Goal: Task Accomplishment & Management: Complete application form

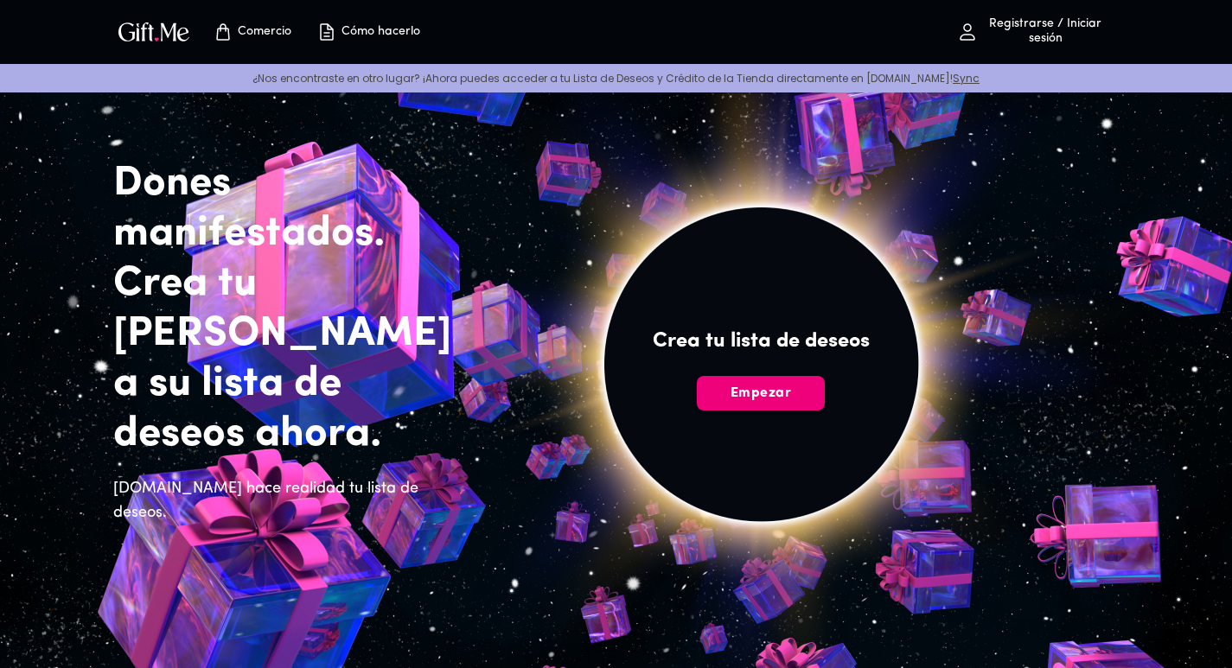
click at [795, 398] on span "Empezar" at bounding box center [761, 393] width 128 height 19
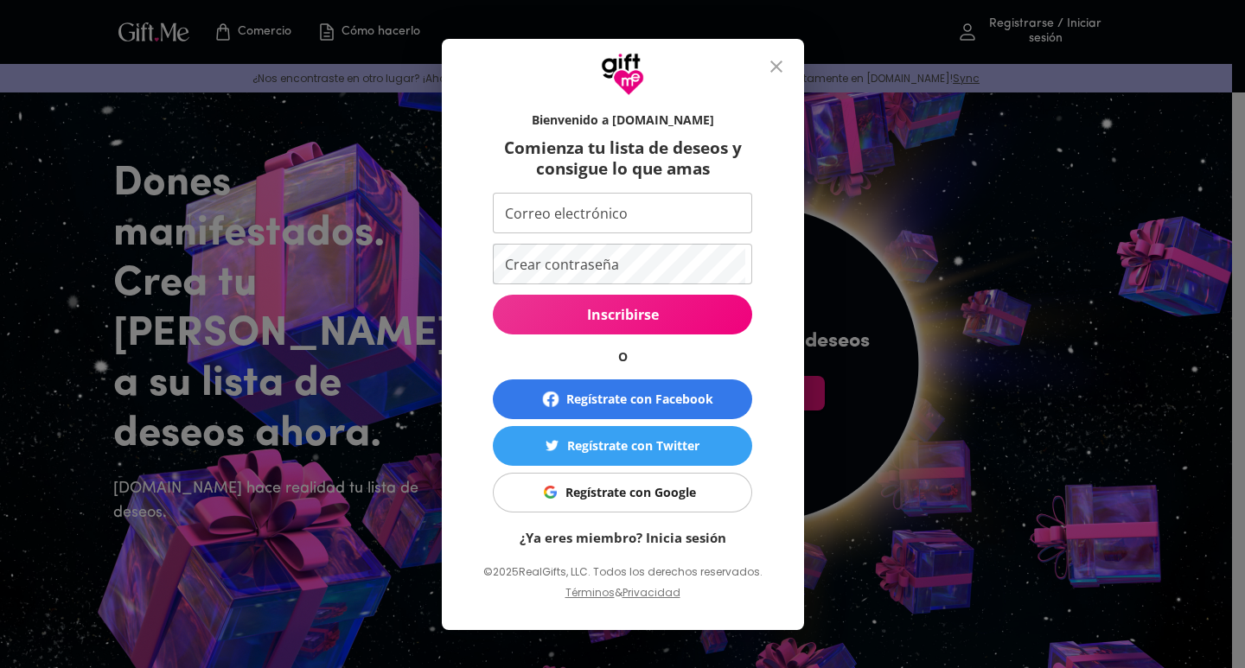
click at [634, 493] on font "Regístrate con Google" at bounding box center [630, 492] width 131 height 16
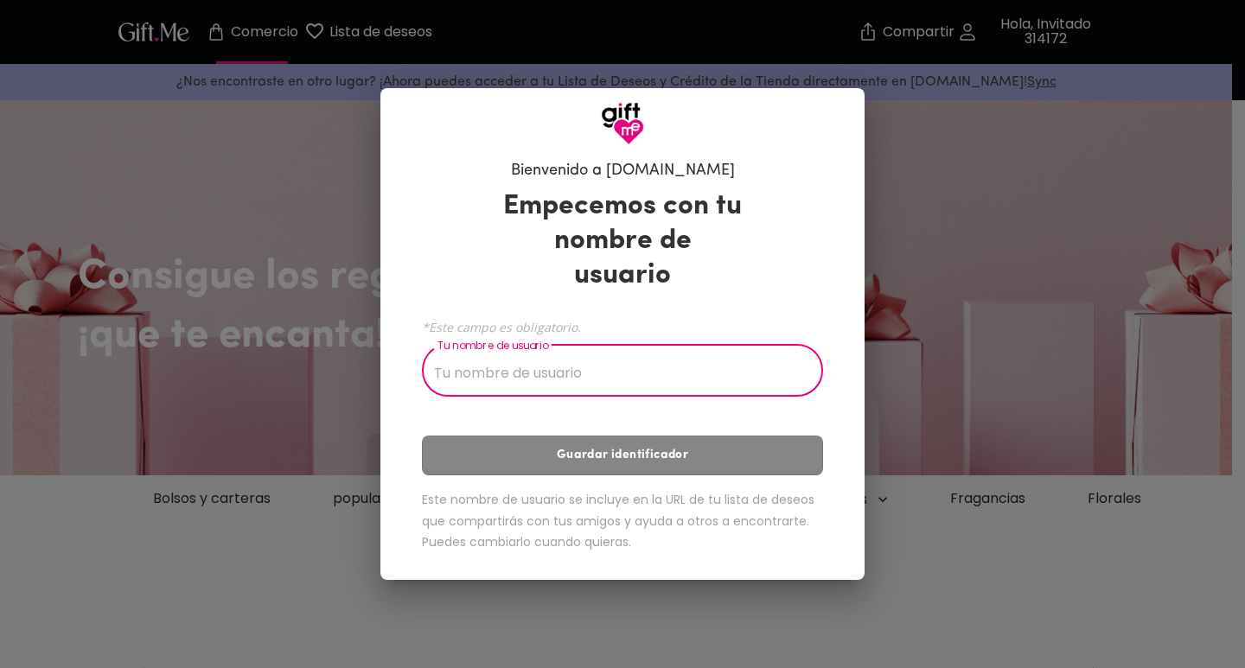
click at [553, 373] on input "Tu nombre de usuario" at bounding box center [613, 372] width 382 height 48
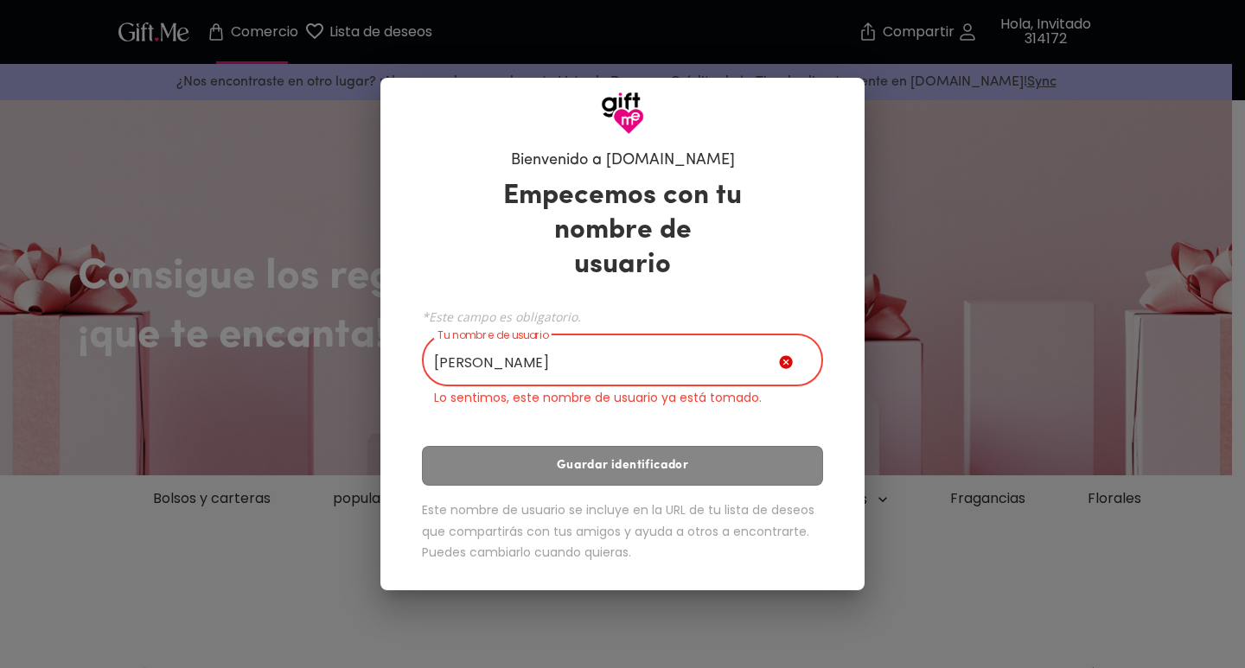
drag, startPoint x: 570, startPoint y: 345, endPoint x: 478, endPoint y: 352, distance: 91.9
click at [478, 352] on input "Juancito" at bounding box center [600, 362] width 357 height 48
type input "J"
type input "Tryglees"
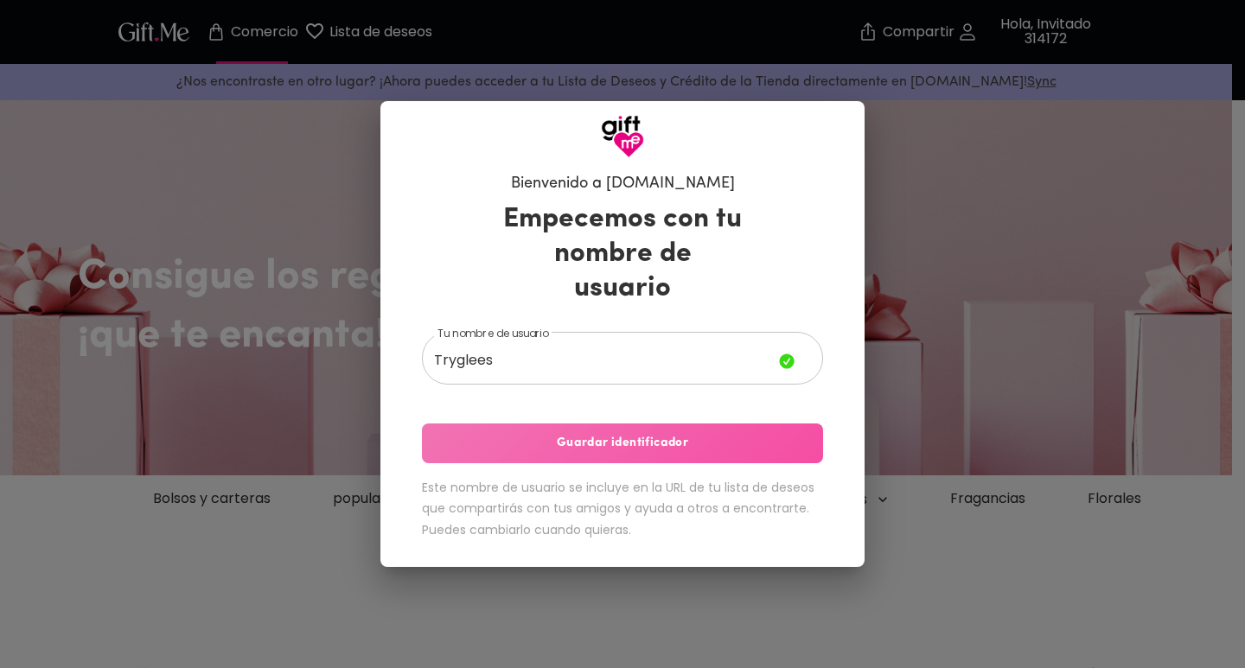
click at [641, 437] on font "Guardar identificador" at bounding box center [622, 443] width 131 height 13
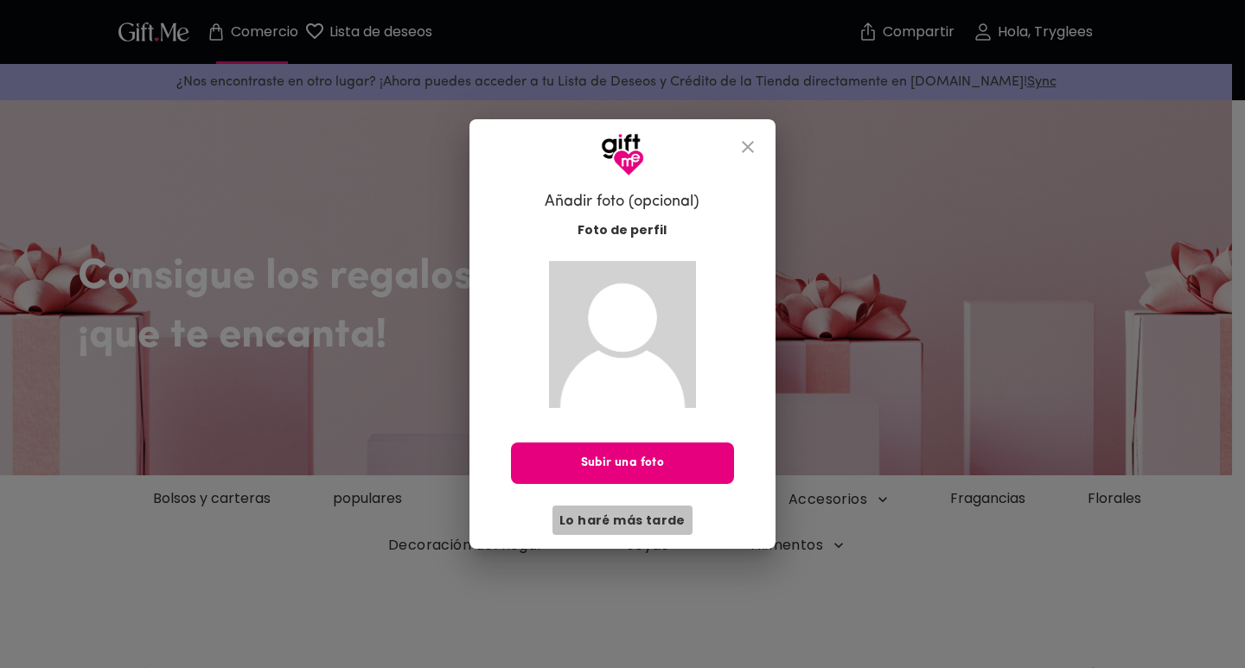
click at [644, 526] on font "Lo haré más tarde" at bounding box center [622, 520] width 126 height 17
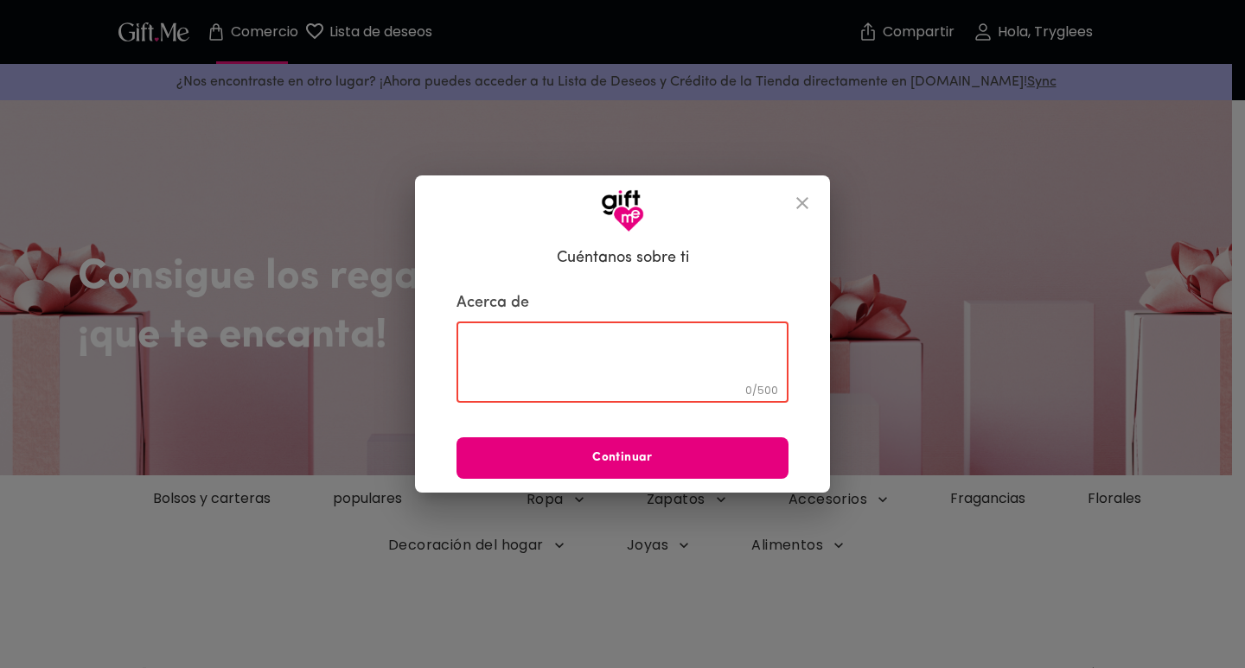
click at [587, 366] on textarea at bounding box center [623, 362] width 308 height 49
click at [794, 209] on button "cerca" at bounding box center [801, 202] width 41 height 41
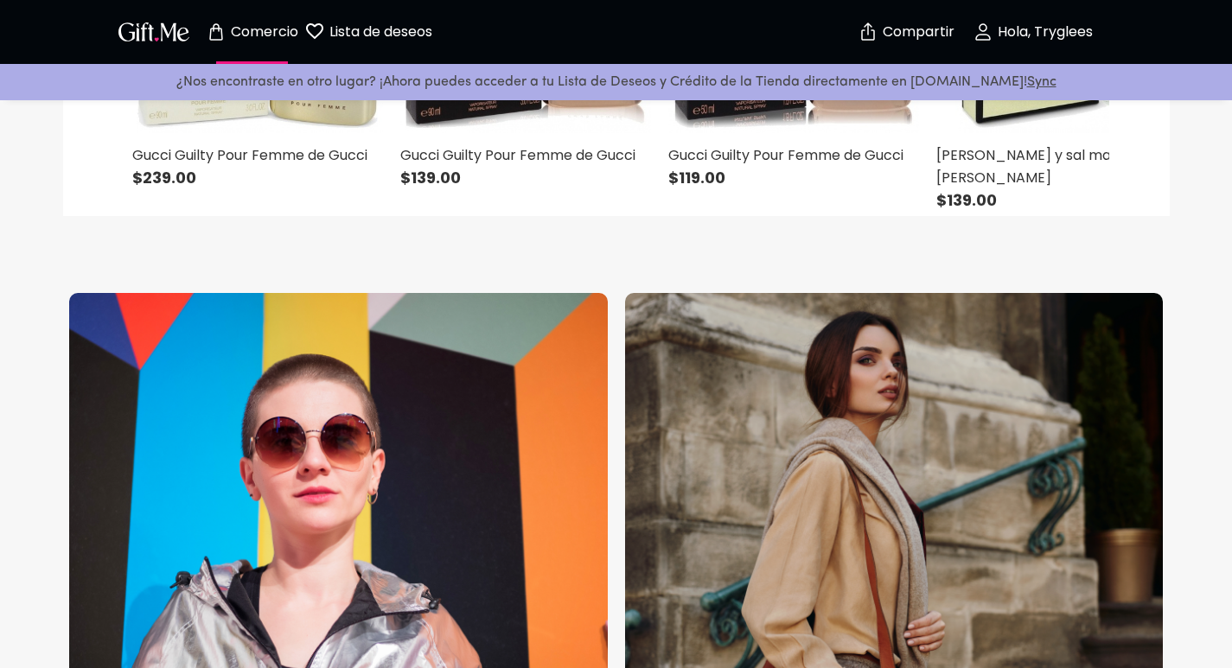
scroll to position [1383, 0]
